Goal: Transaction & Acquisition: Purchase product/service

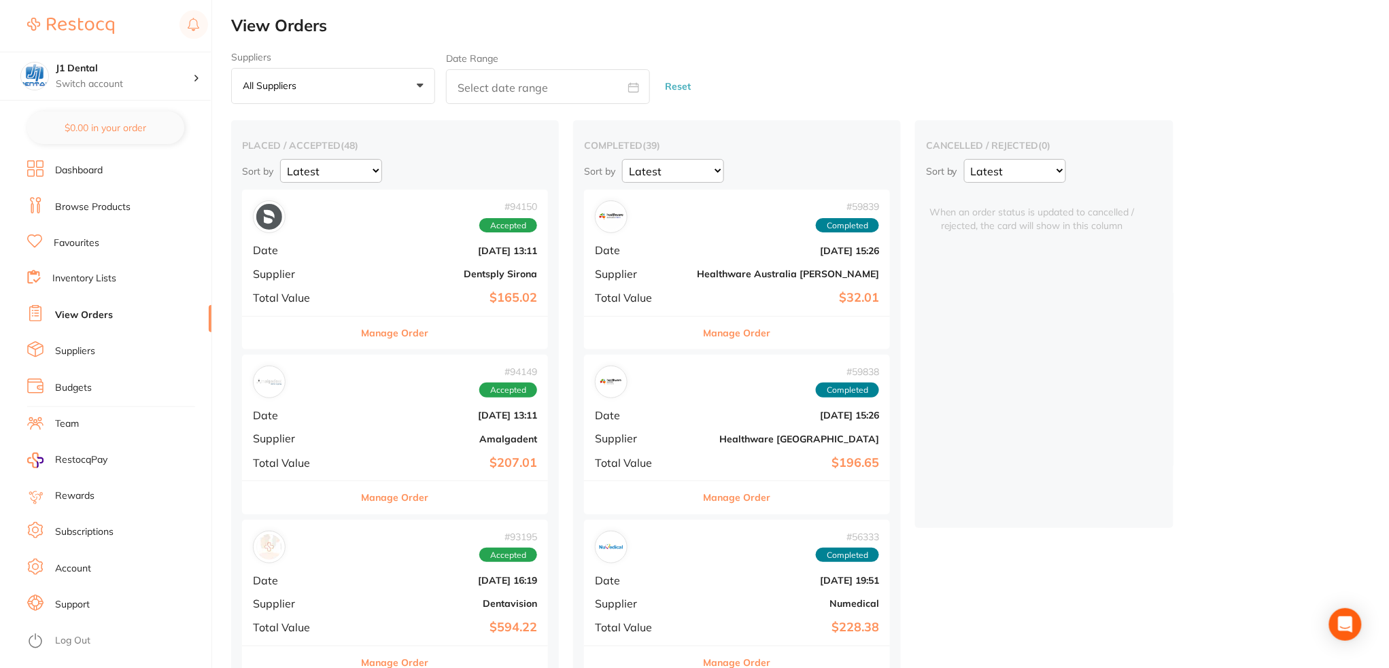
click at [81, 239] on link "Favourites" at bounding box center [77, 244] width 46 height 14
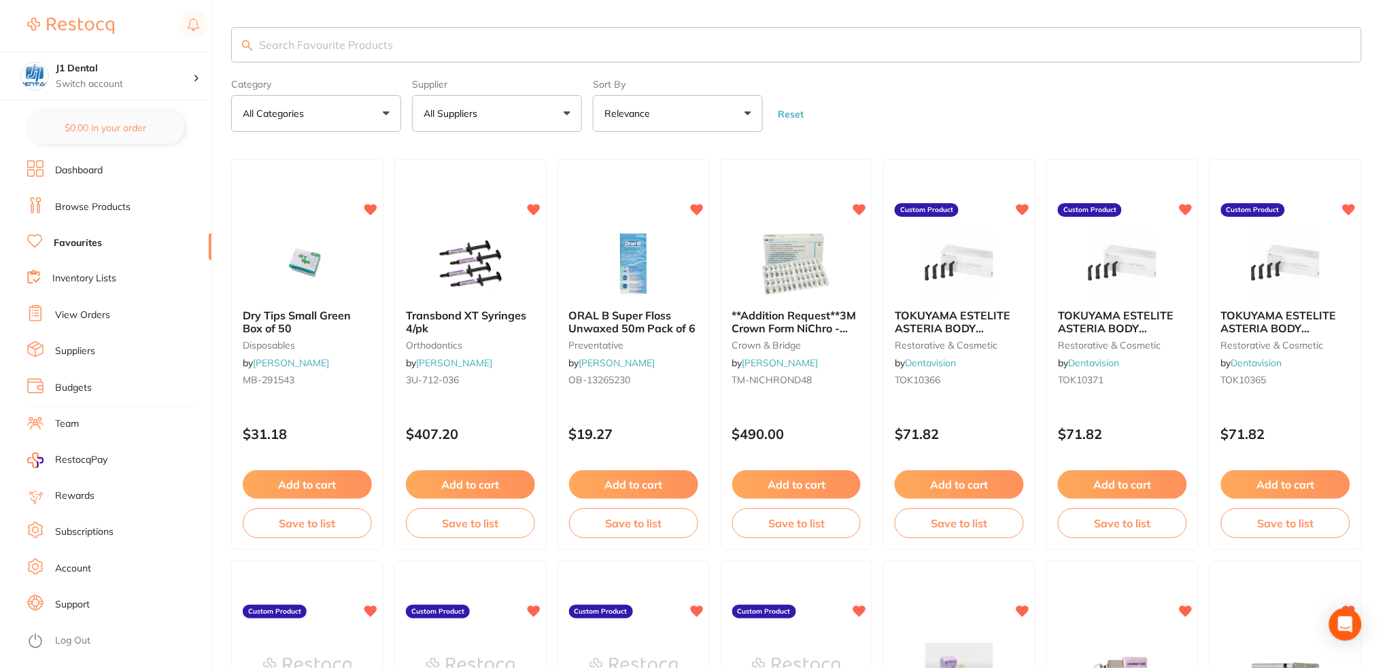
click at [428, 41] on input "search" at bounding box center [796, 44] width 1130 height 35
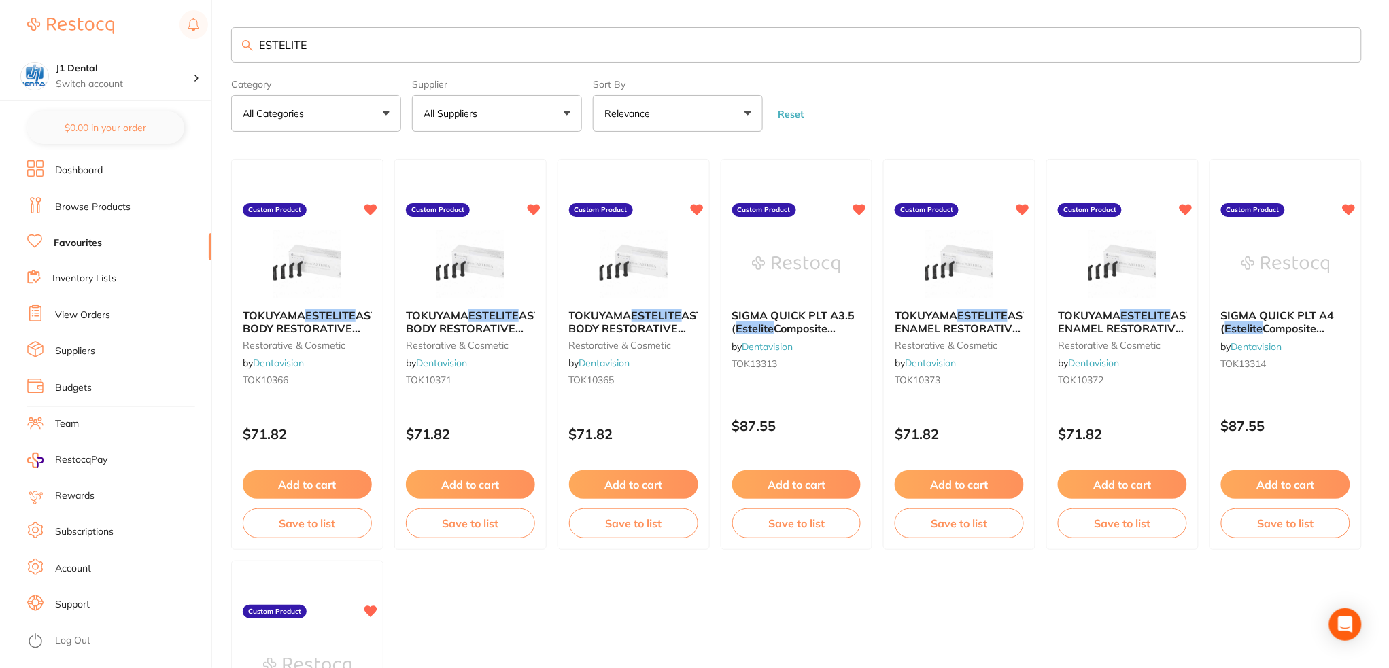
type input "ESTELITE"
drag, startPoint x: 382, startPoint y: 45, endPoint x: 192, endPoint y: 57, distance: 190.0
click at [192, 57] on div "$372.03 J1 Dental Switch account J1 Dental $0.00 in your order Dashboard Browse…" at bounding box center [694, 334] width 1389 height 668
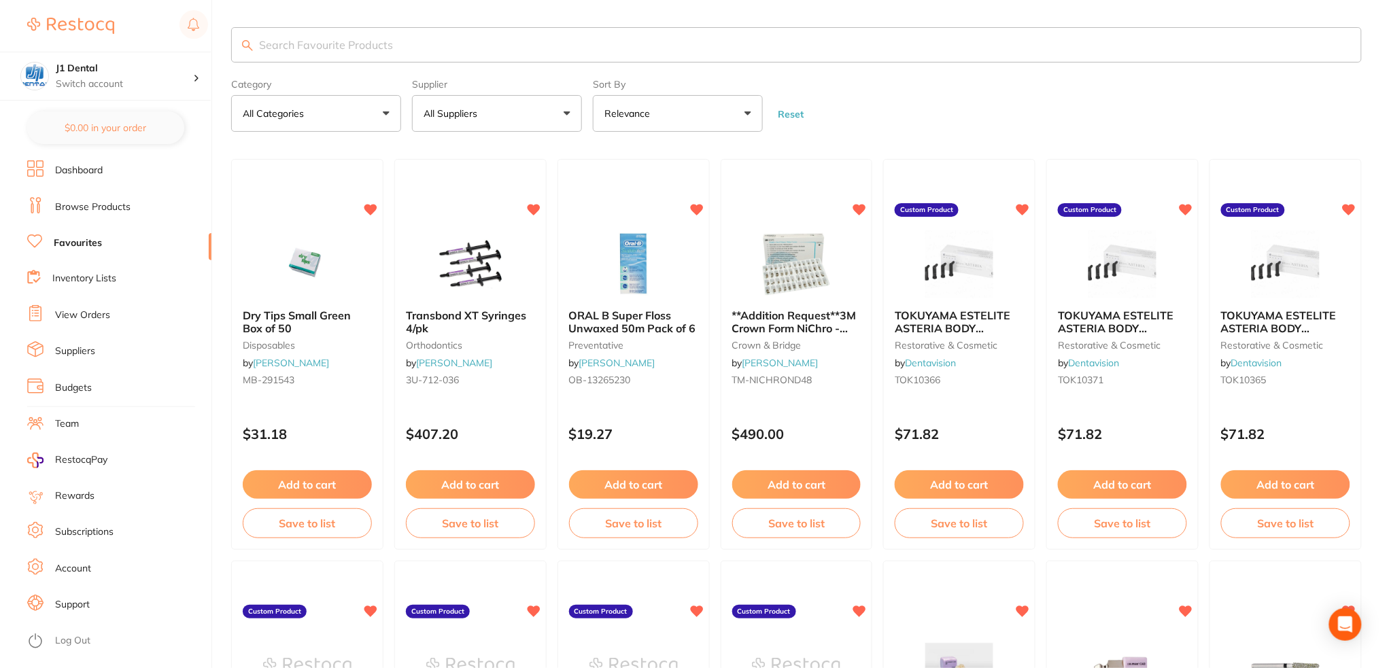
scroll to position [0, 0]
click at [494, 113] on button "All Suppliers" at bounding box center [497, 113] width 170 height 37
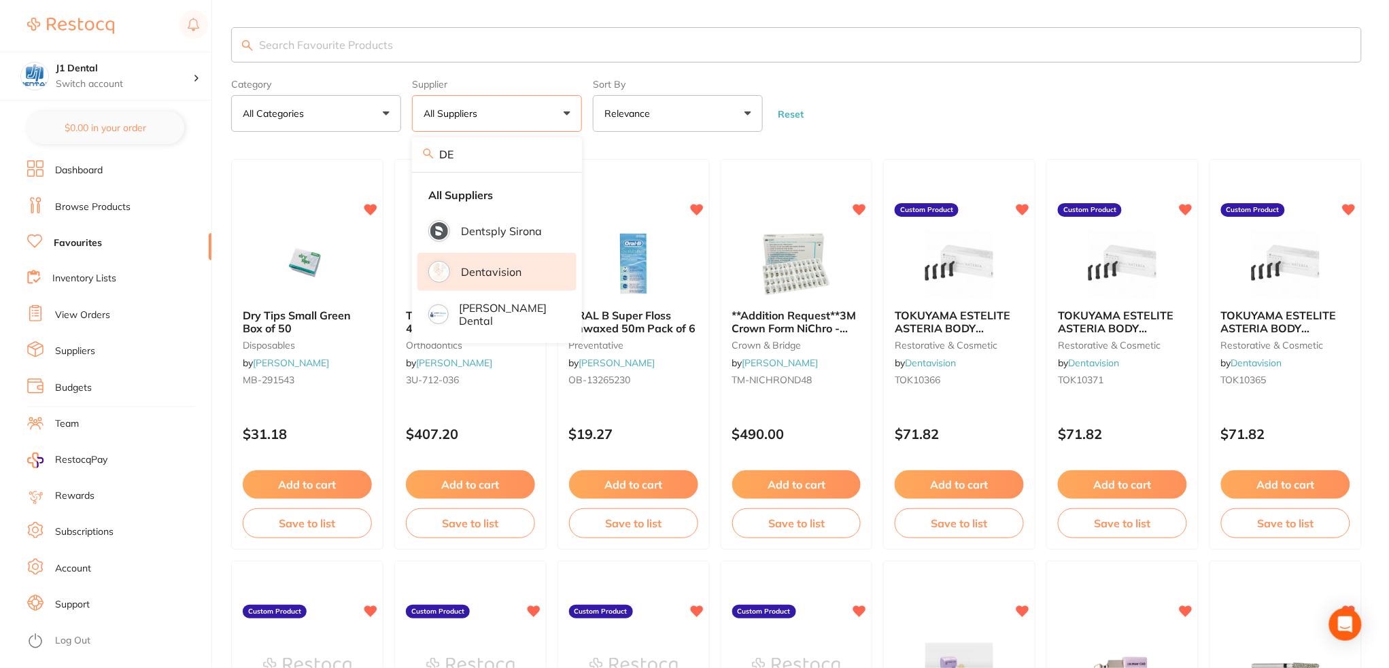
type input "DE"
click at [506, 274] on p "Dentavision" at bounding box center [491, 272] width 60 height 12
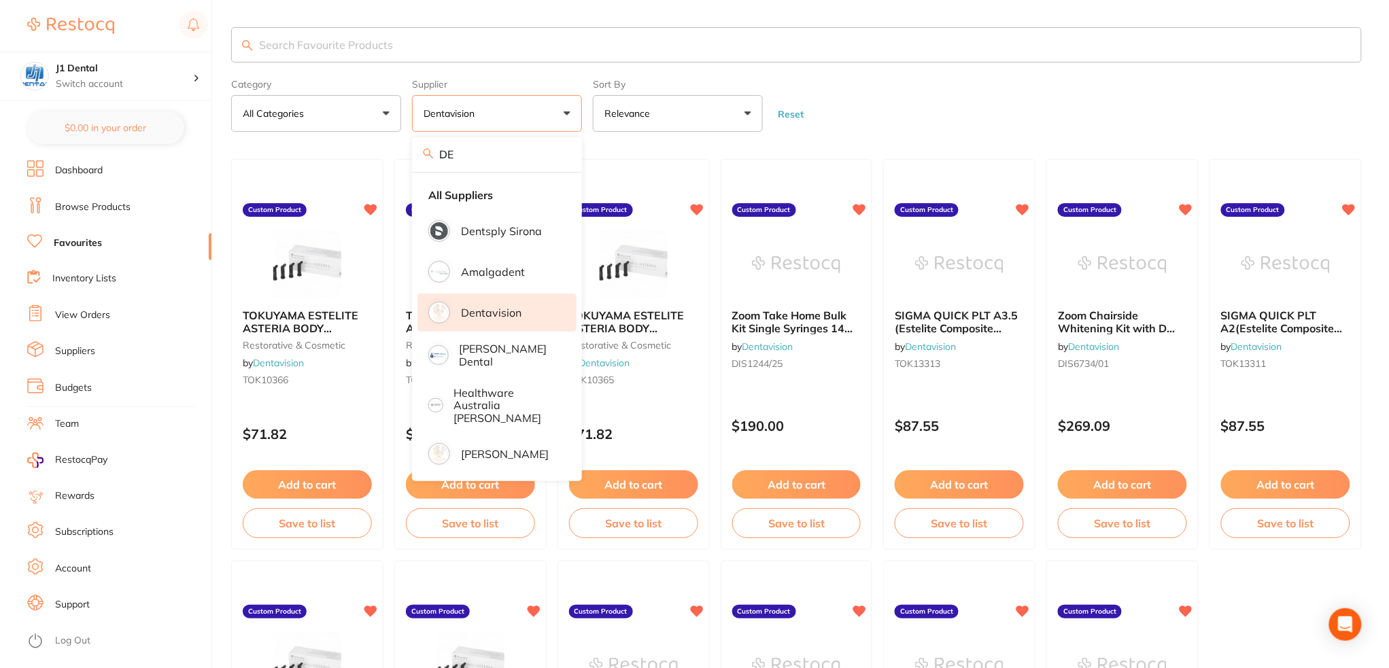
click at [884, 101] on form "Category All Categories All Categories restorative & cosmetic Clear Category fa…" at bounding box center [796, 102] width 1130 height 58
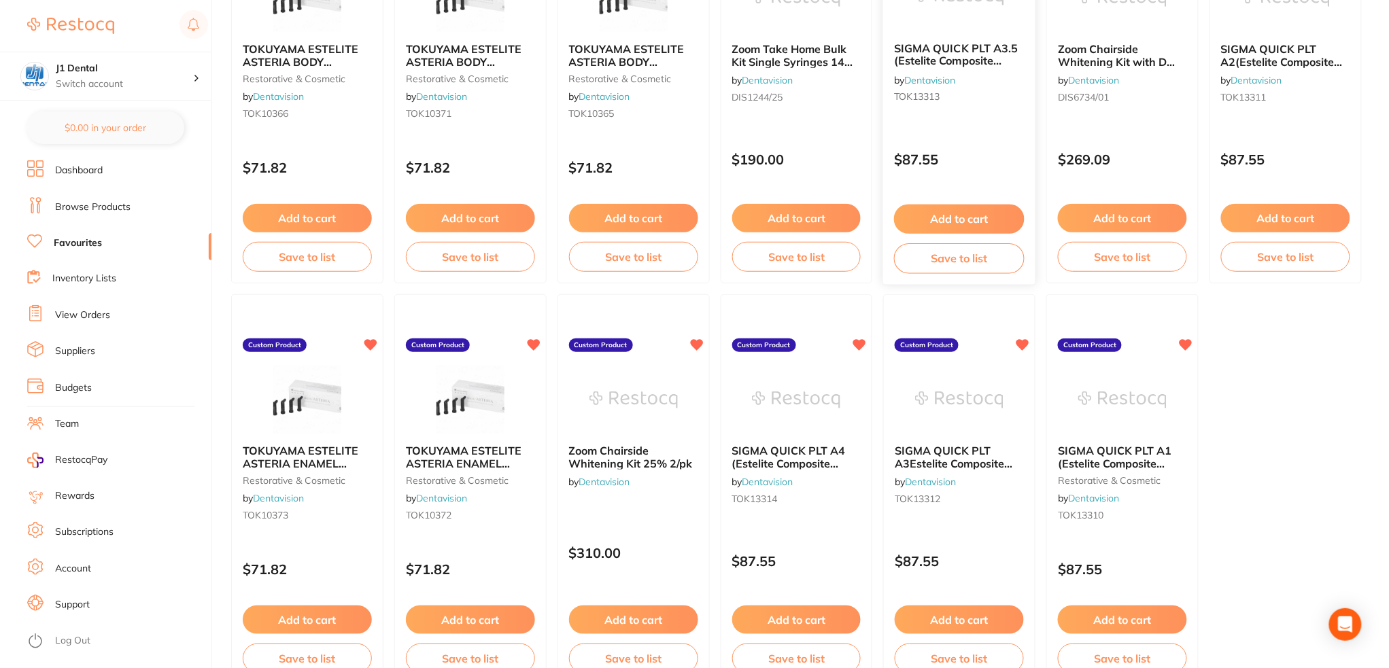
scroll to position [90, 0]
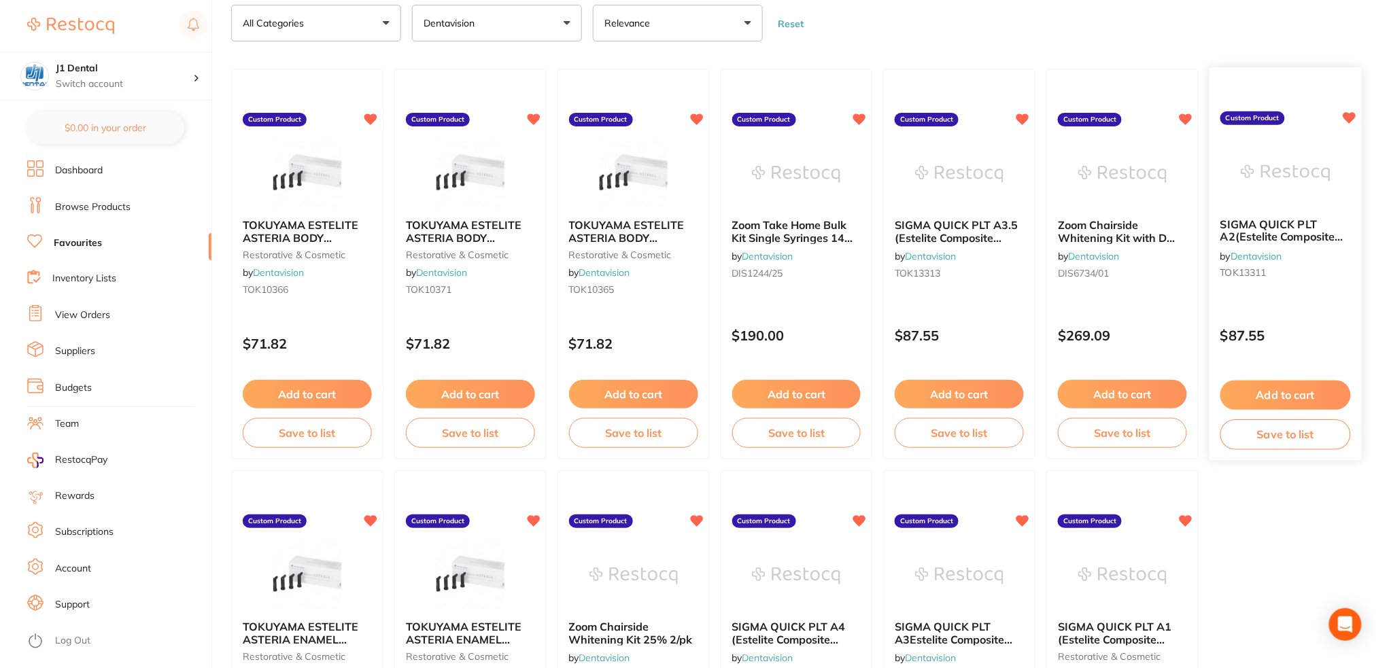
click at [1261, 391] on button "Add to cart" at bounding box center [1285, 395] width 130 height 29
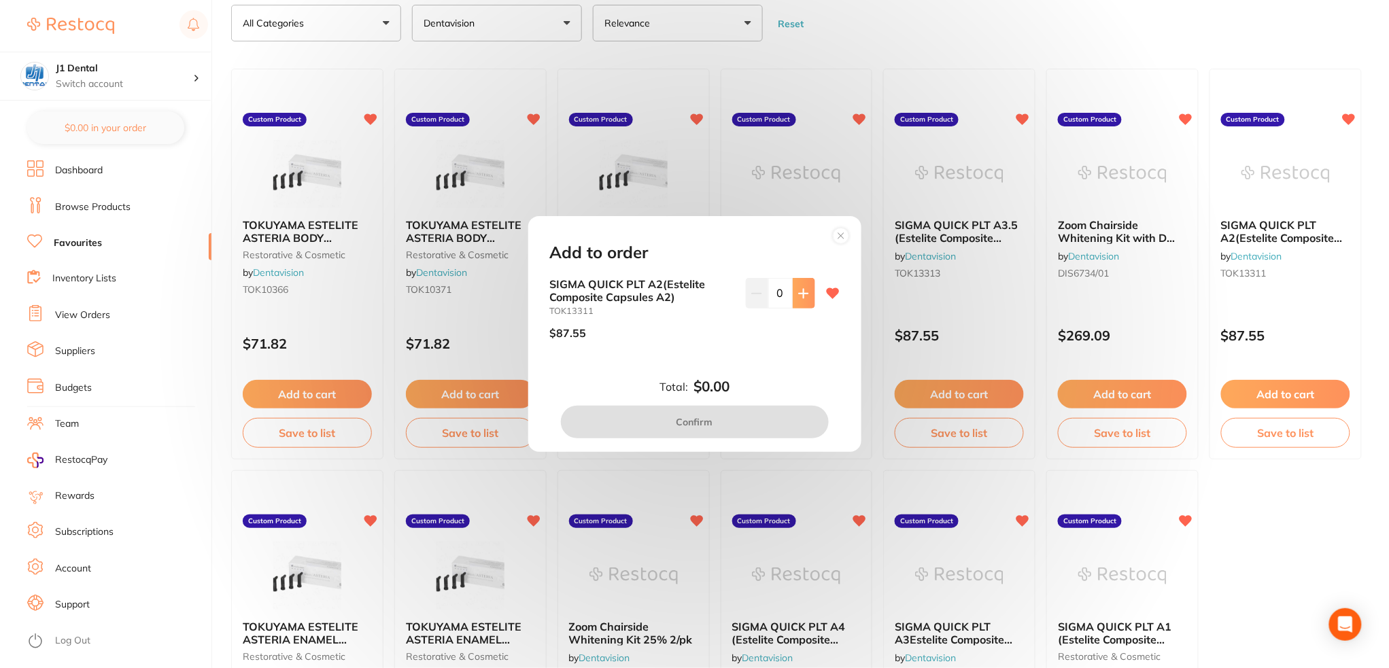
click at [801, 300] on button at bounding box center [803, 293] width 22 height 30
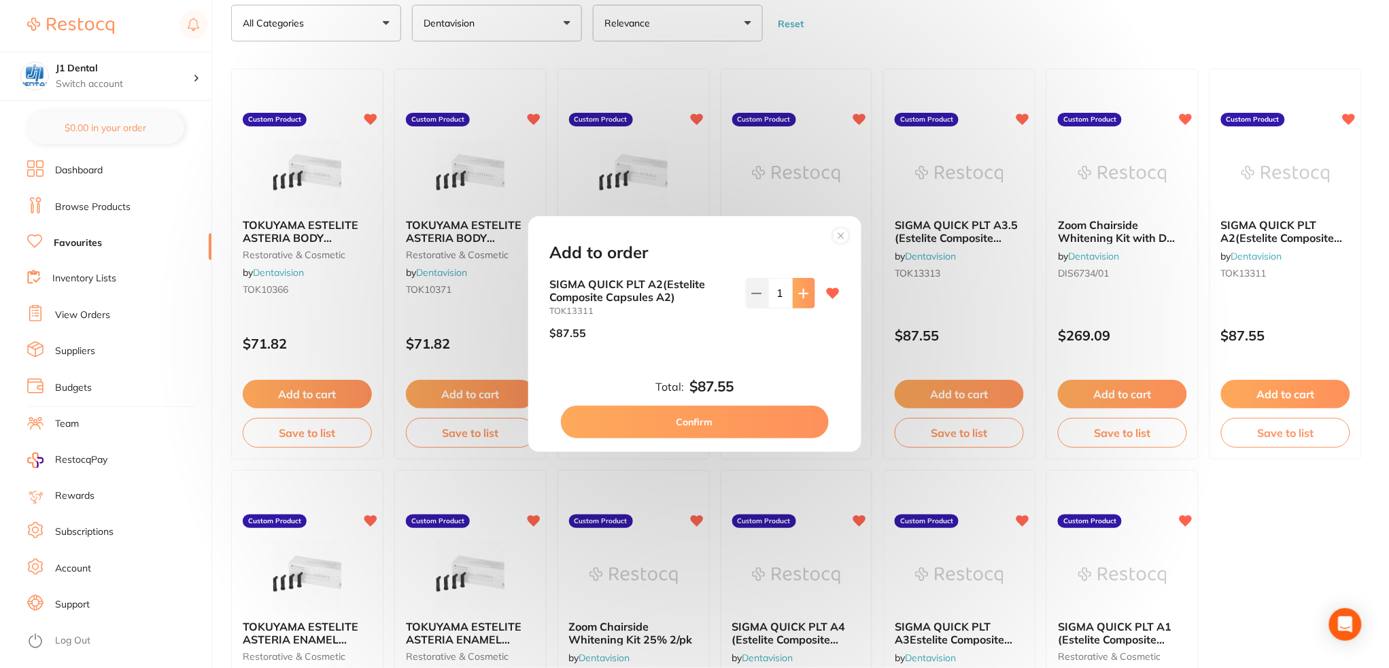
click at [800, 300] on button at bounding box center [803, 293] width 22 height 30
type input "4"
click at [792, 416] on button "Confirm" at bounding box center [695, 422] width 268 height 33
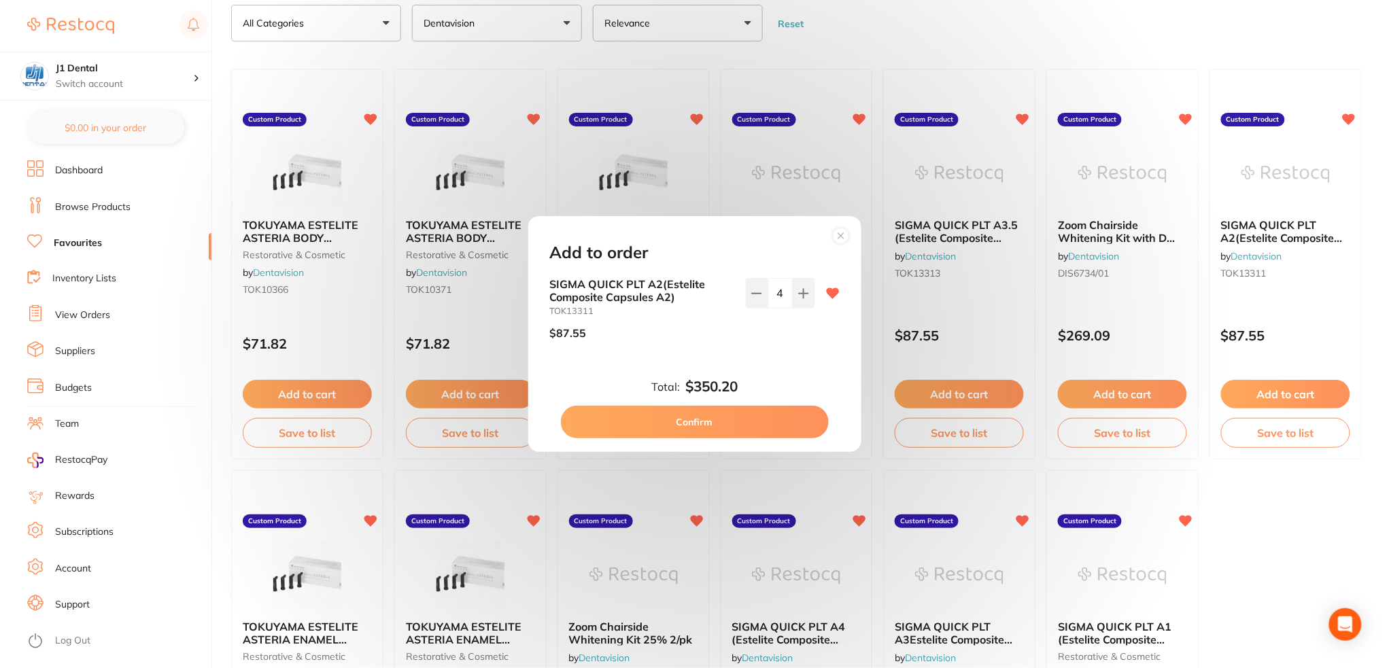
checkbox input "false"
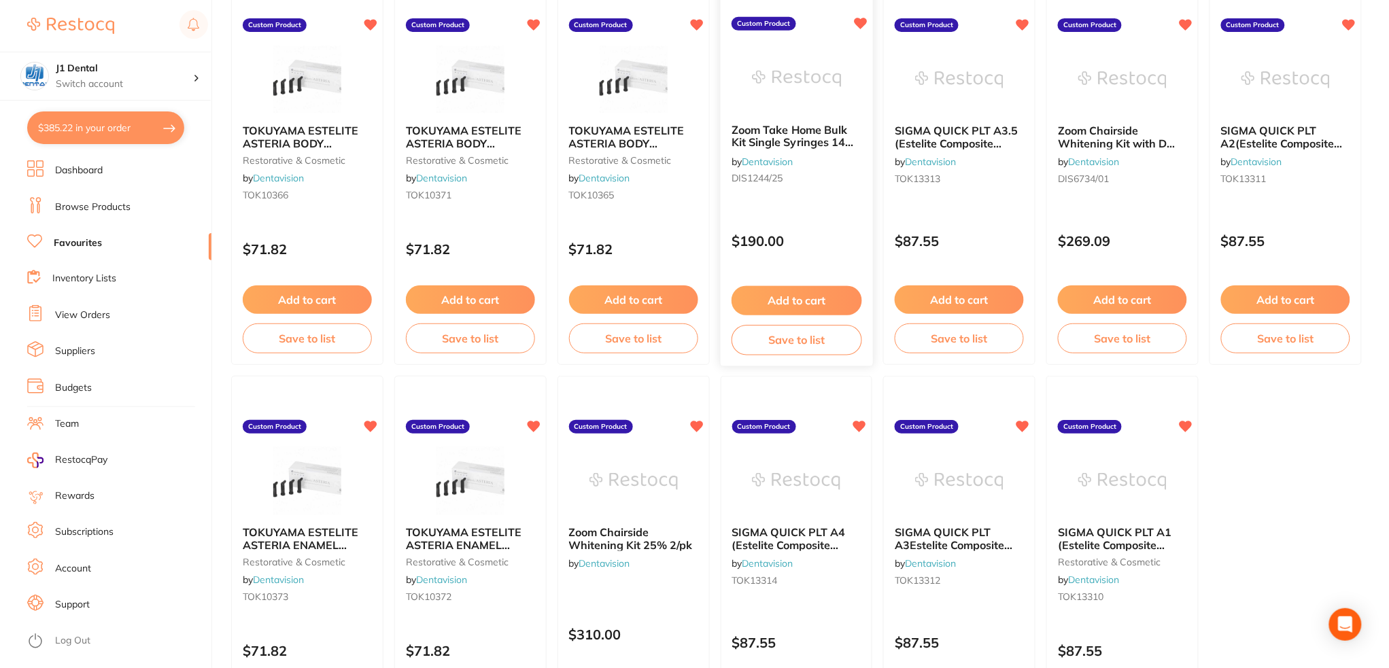
scroll to position [354, 0]
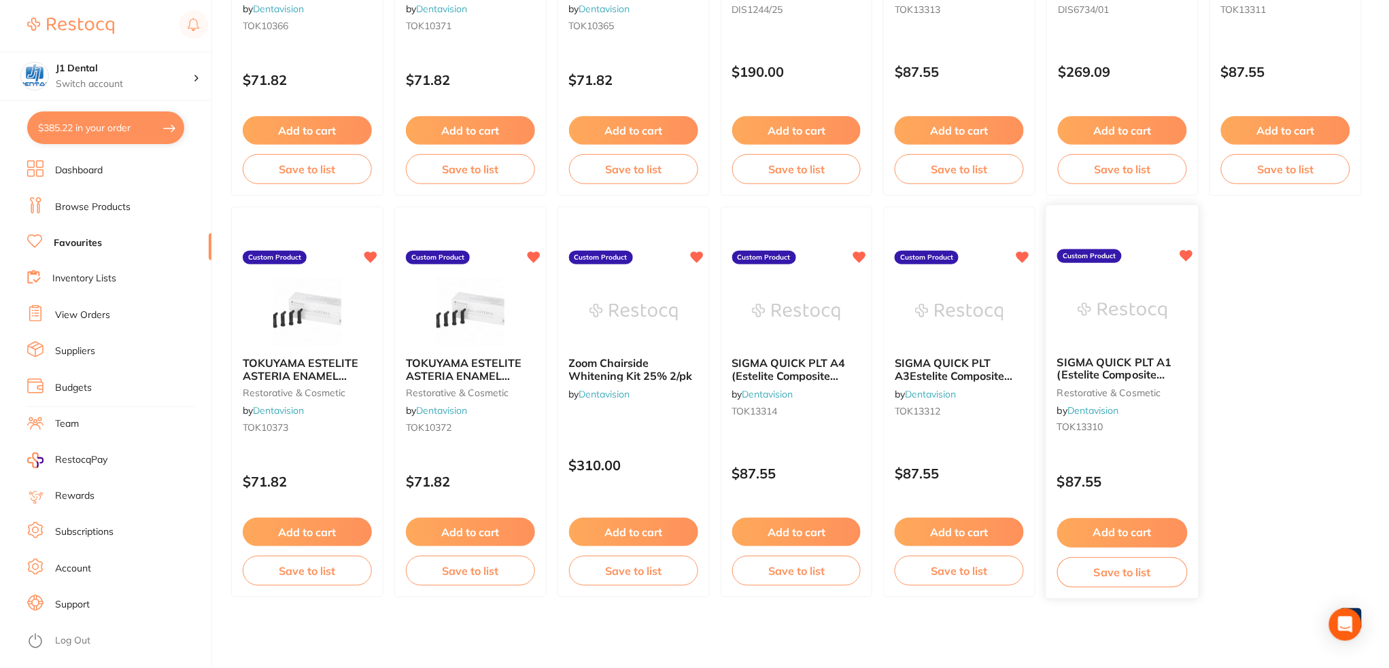
click at [1144, 527] on button "Add to cart" at bounding box center [1122, 533] width 130 height 29
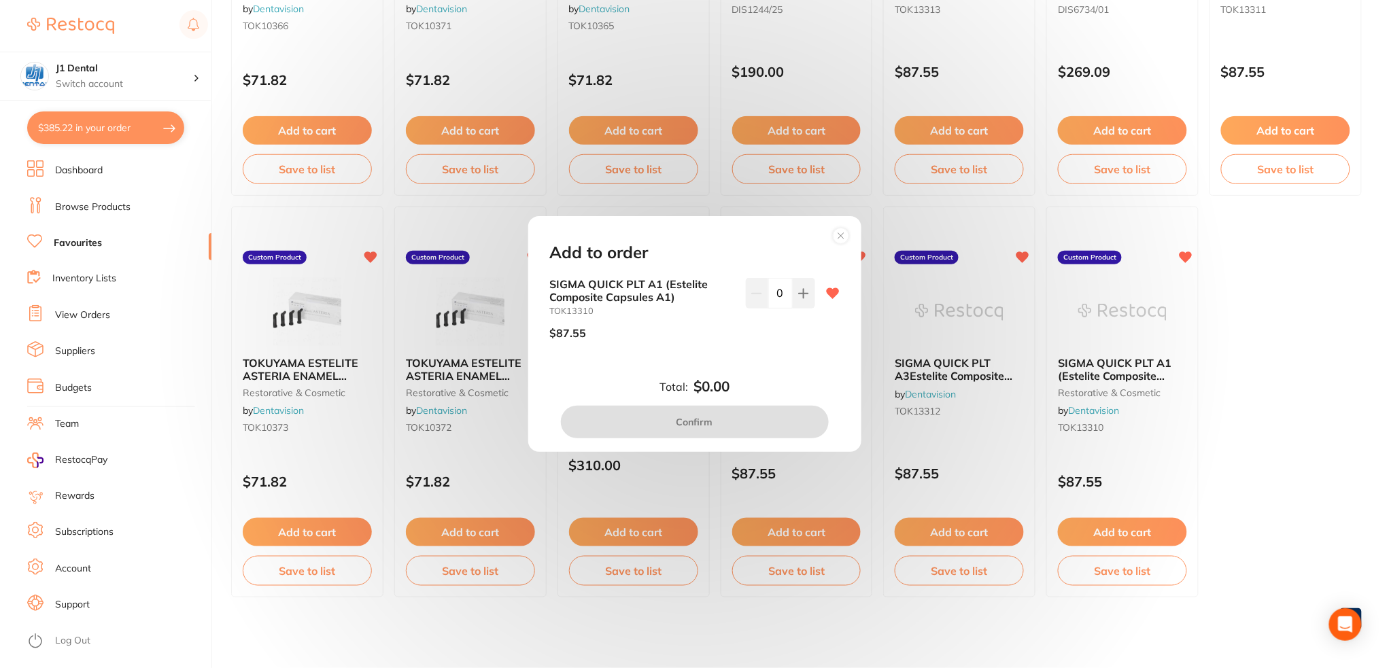
drag, startPoint x: 799, startPoint y: 305, endPoint x: 795, endPoint y: 334, distance: 29.5
click at [799, 305] on button at bounding box center [803, 293] width 22 height 30
type input "1"
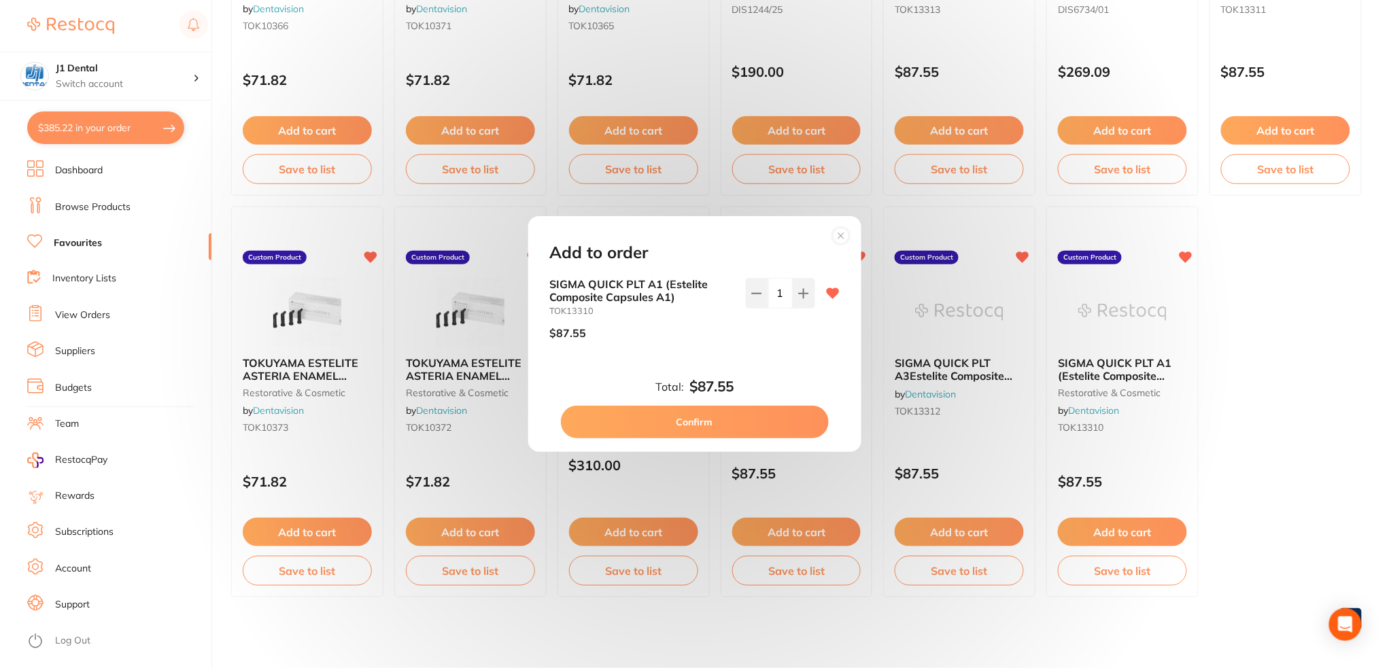
click at [776, 416] on button "Confirm" at bounding box center [695, 422] width 268 height 33
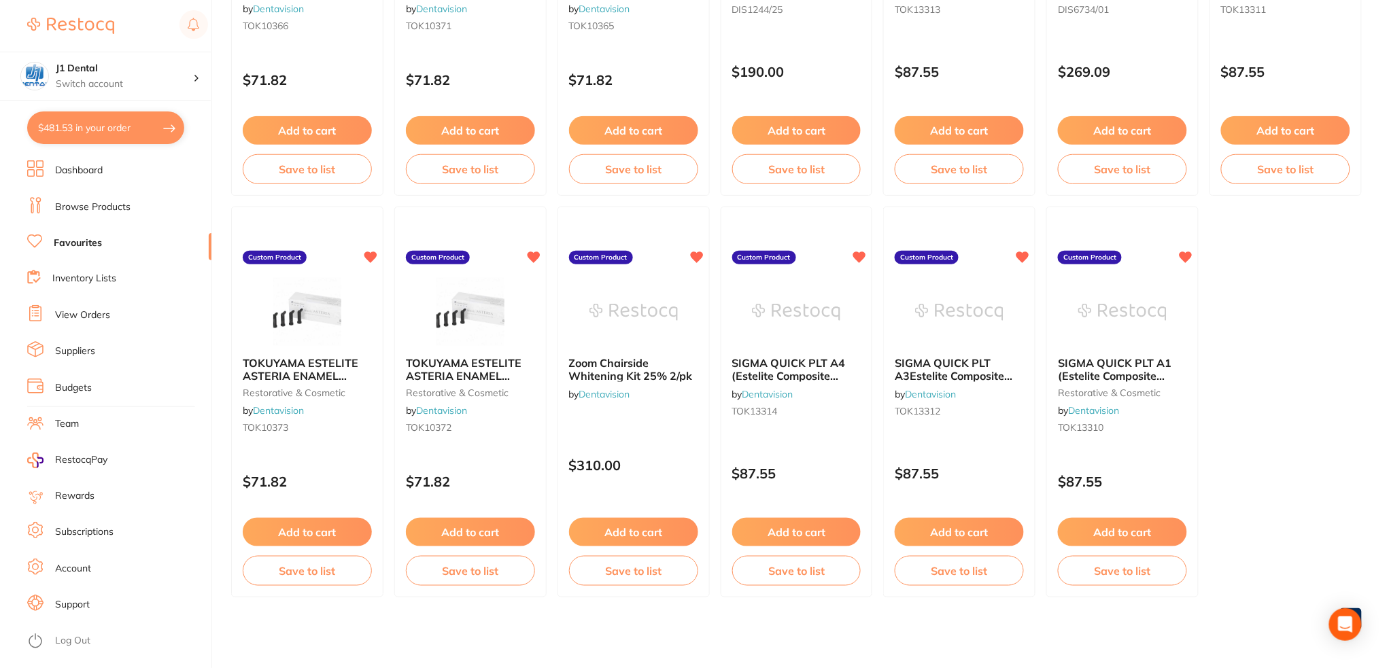
click at [135, 133] on button "$481.53 in your order" at bounding box center [105, 127] width 157 height 33
checkbox input "true"
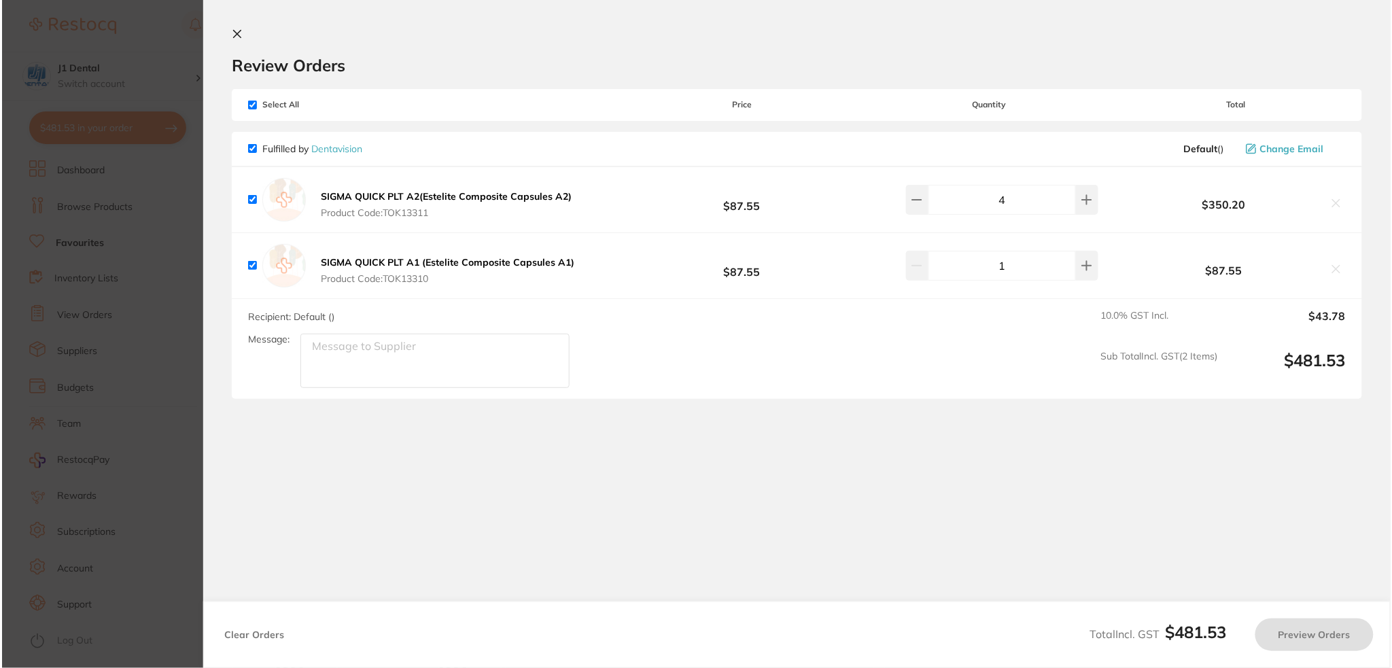
scroll to position [0, 0]
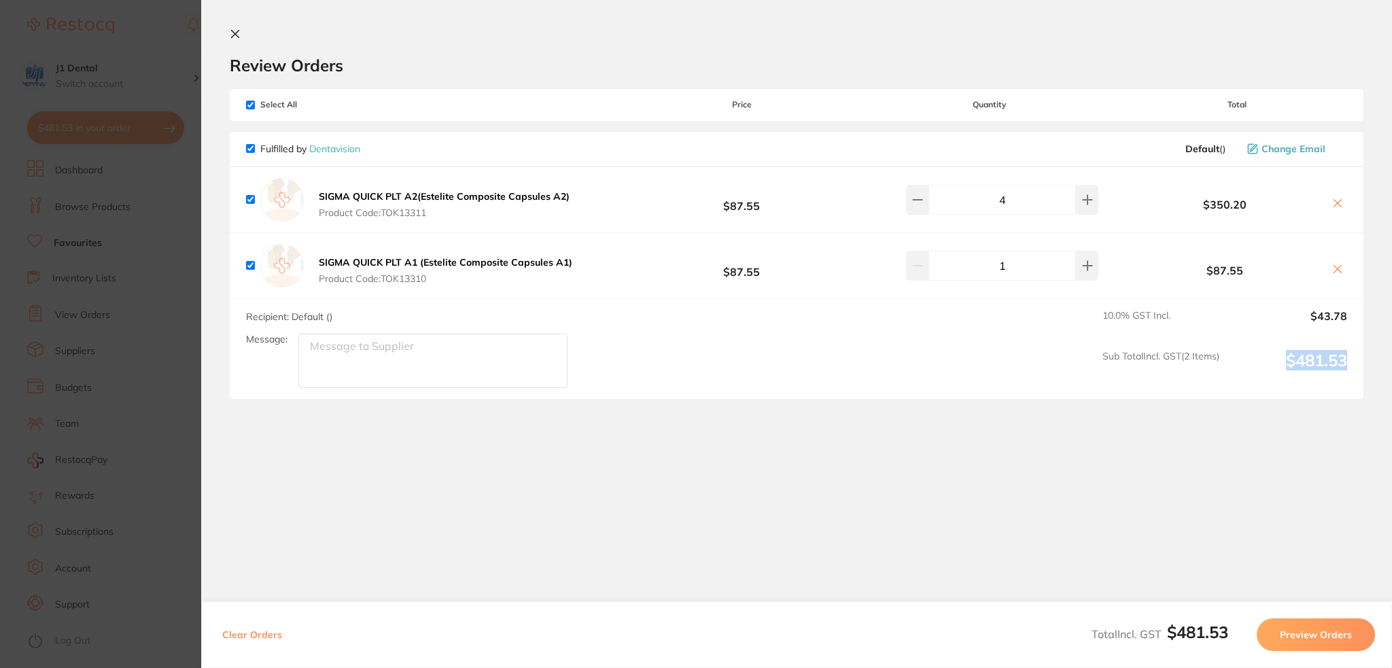
drag, startPoint x: 1350, startPoint y: 362, endPoint x: 1286, endPoint y: 363, distance: 64.6
click at [1286, 363] on div "Recipient: Default ( ) Message: 10.0 % GST Incl. $43.78 Sub Total Incl. GST ( 2…" at bounding box center [797, 349] width 1134 height 100
copy output "$481.53"
click at [1302, 625] on button "Preview Orders" at bounding box center [1316, 634] width 118 height 33
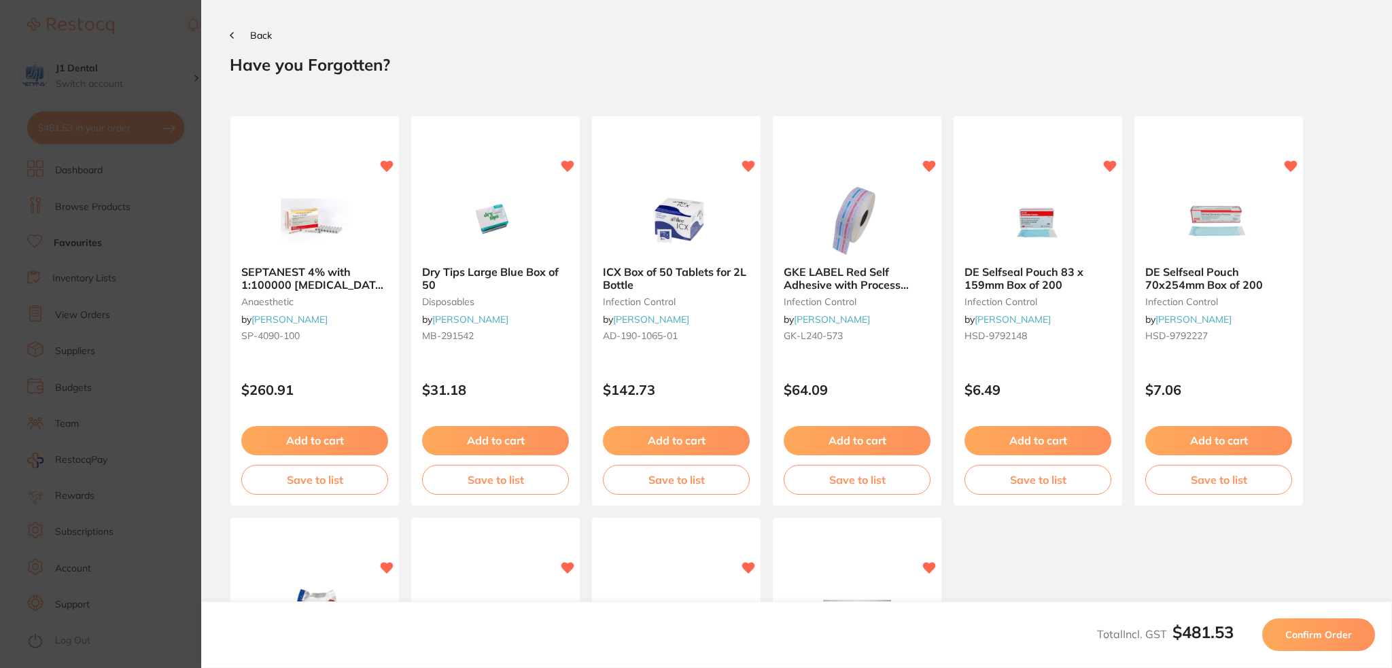
click at [1328, 629] on span "Confirm Order" at bounding box center [1318, 635] width 67 height 12
